Goal: Find specific page/section: Find specific page/section

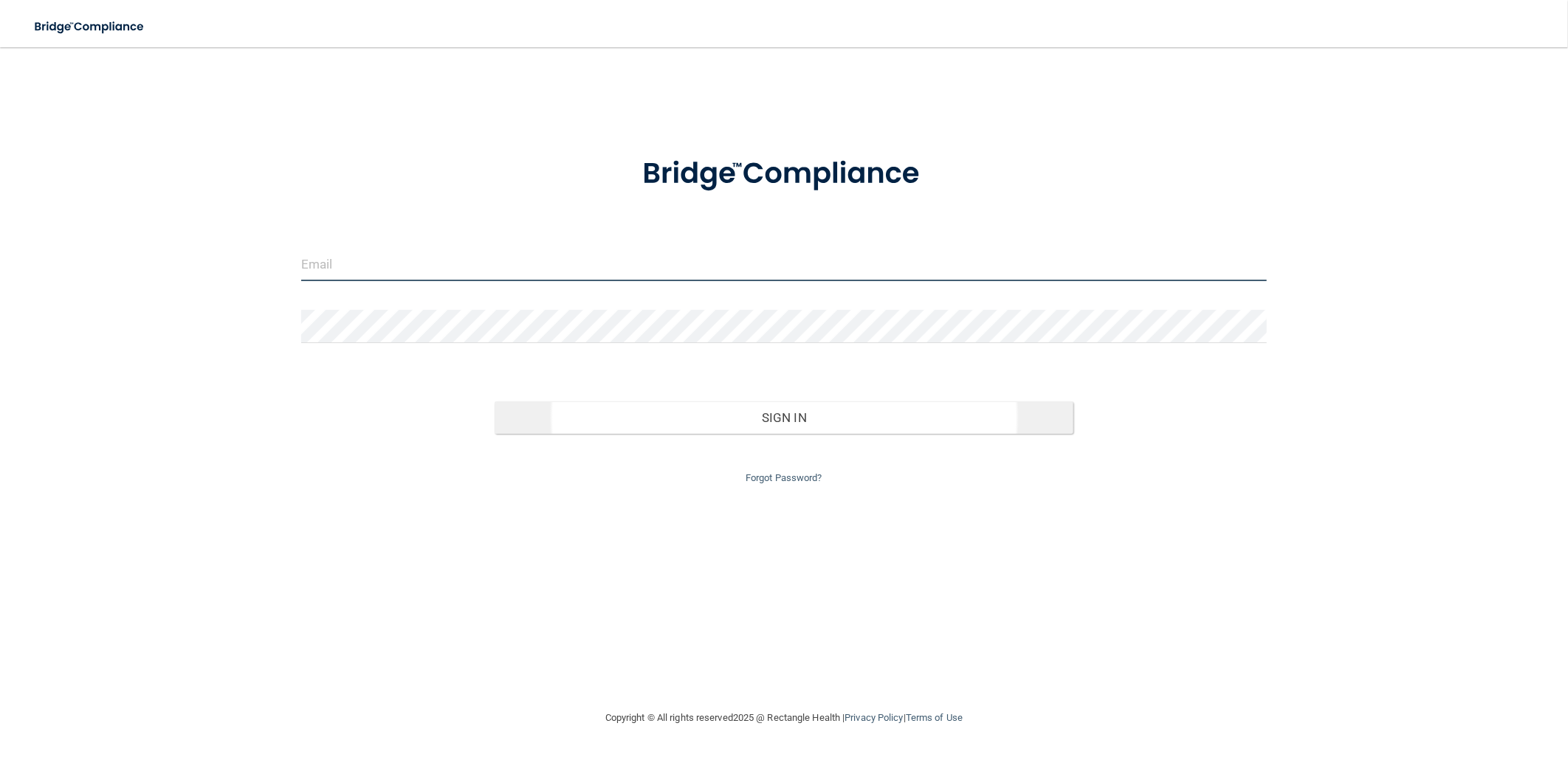
type input "[EMAIL_ADDRESS][DOMAIN_NAME]"
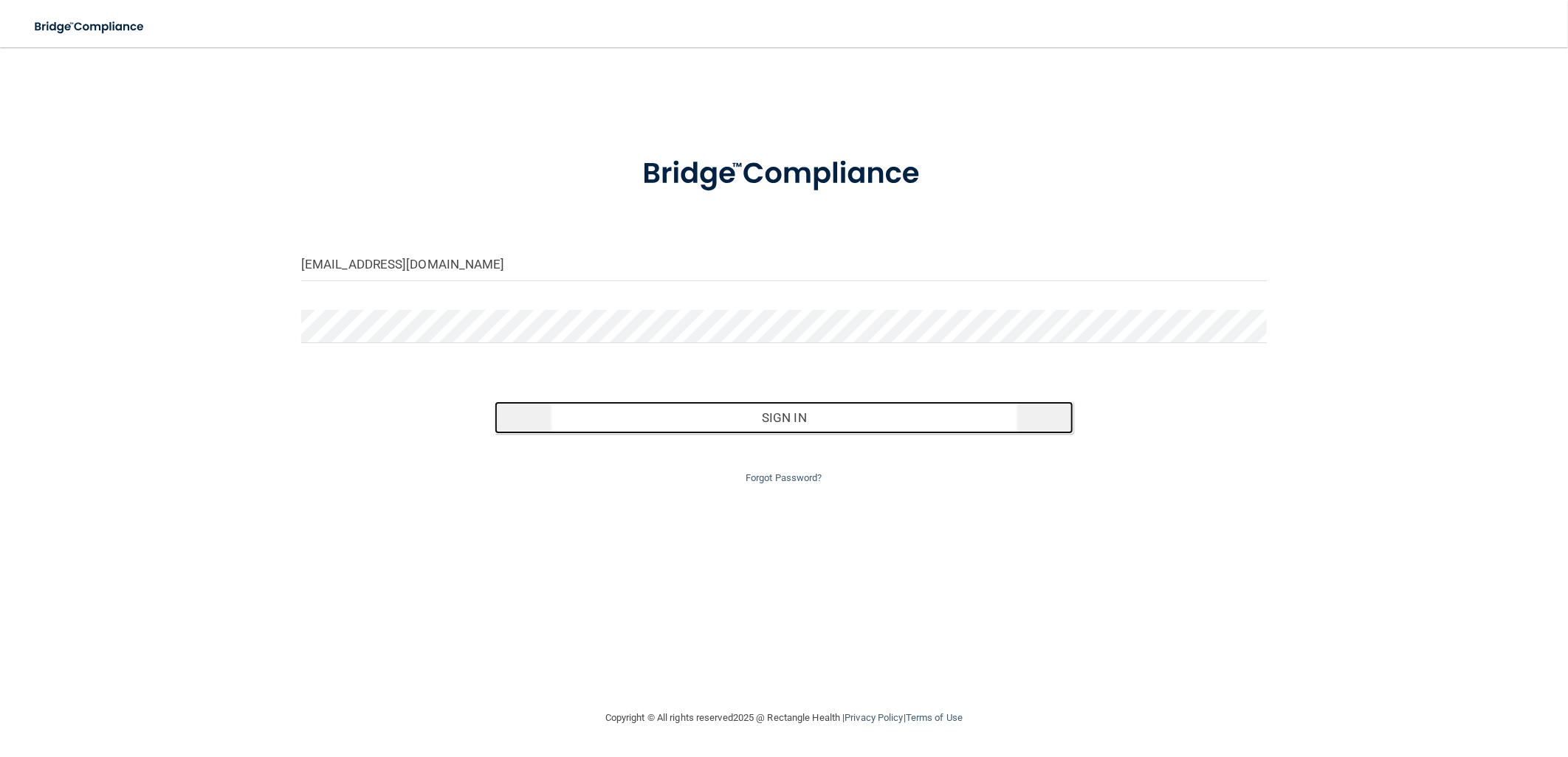
click at [813, 429] on button "Sign In" at bounding box center [784, 417] width 579 height 32
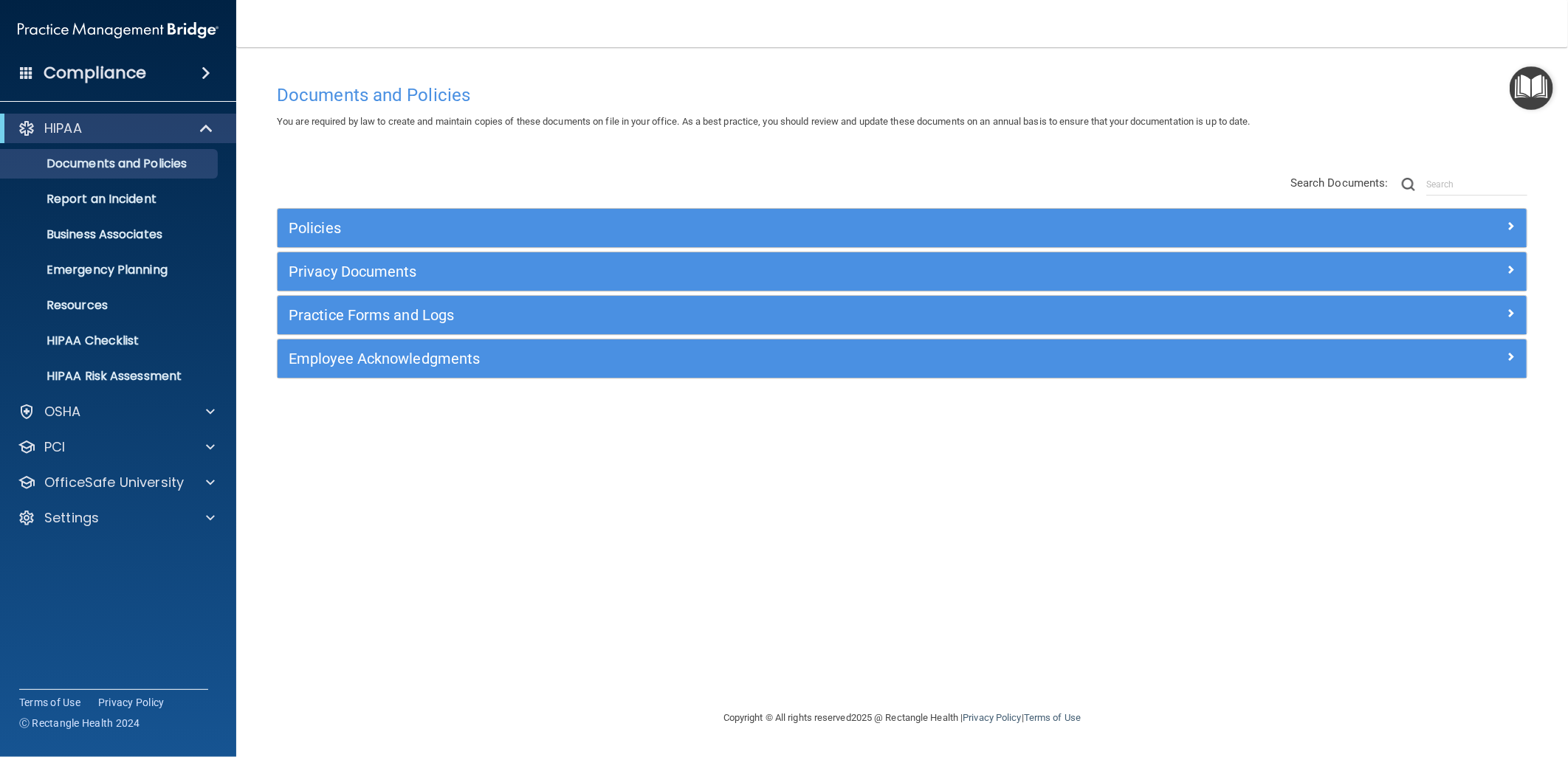
click at [25, 74] on span at bounding box center [26, 72] width 13 height 13
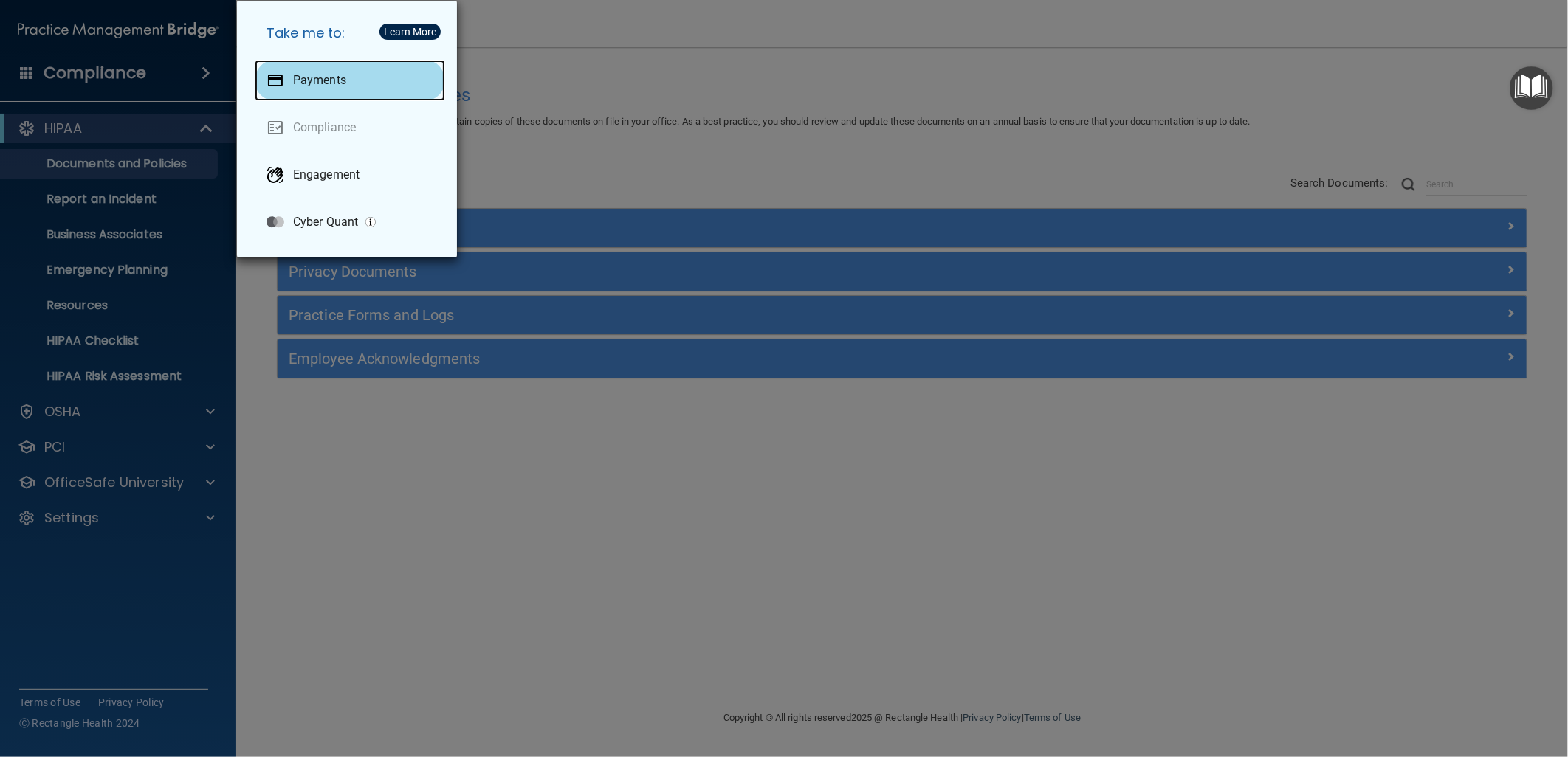
click at [310, 81] on p "Payments" at bounding box center [320, 80] width 53 height 15
